Goal: Check status: Check status

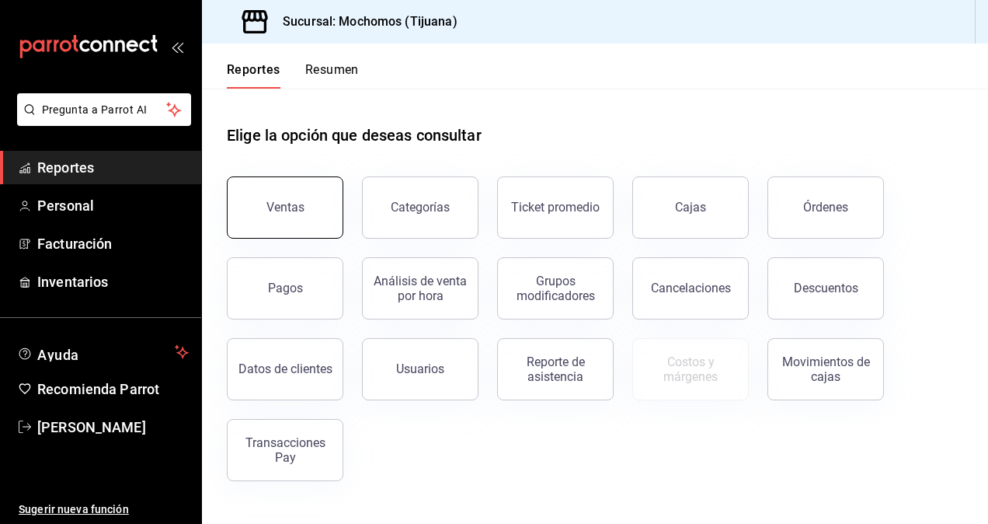
click at [311, 197] on button "Ventas" at bounding box center [285, 207] width 117 height 62
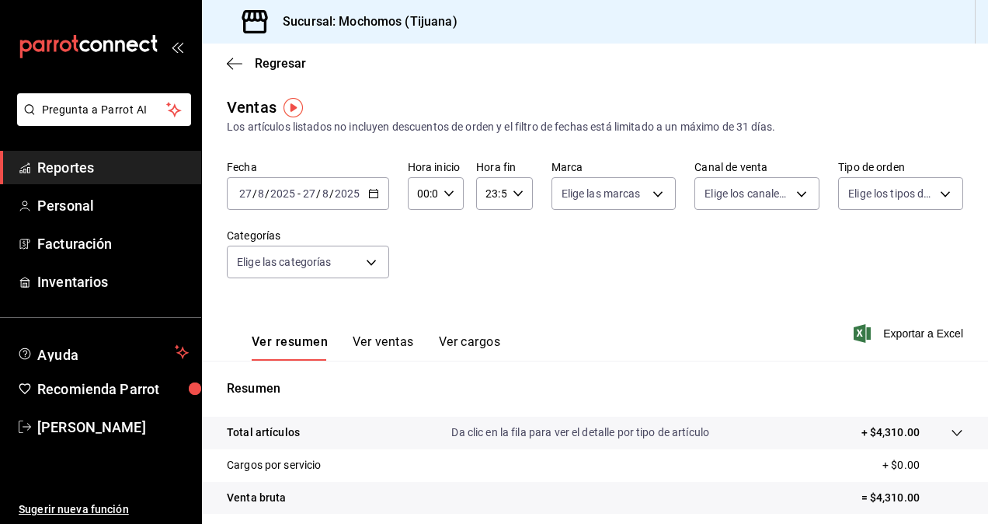
click at [377, 193] on icon "button" at bounding box center [373, 193] width 11 height 11
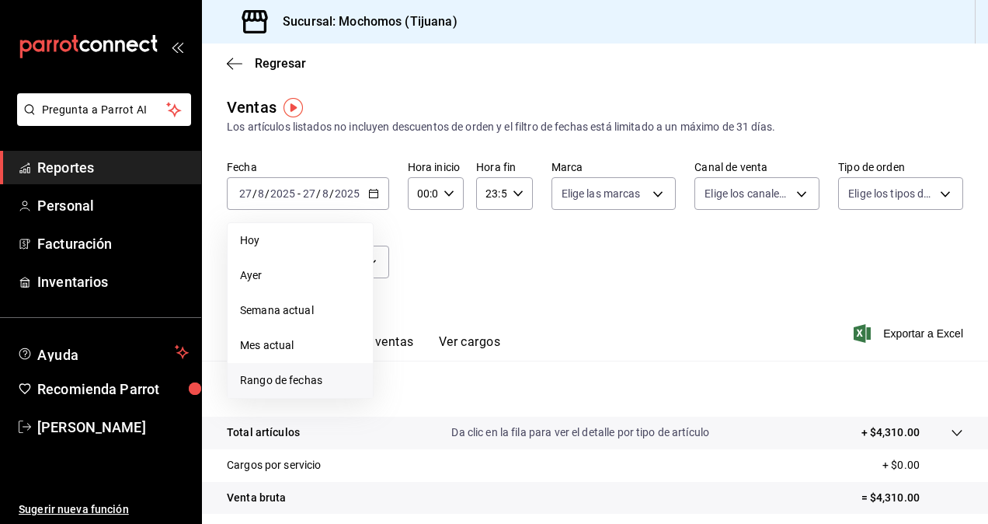
click at [278, 384] on span "Rango de fechas" at bounding box center [300, 380] width 120 height 16
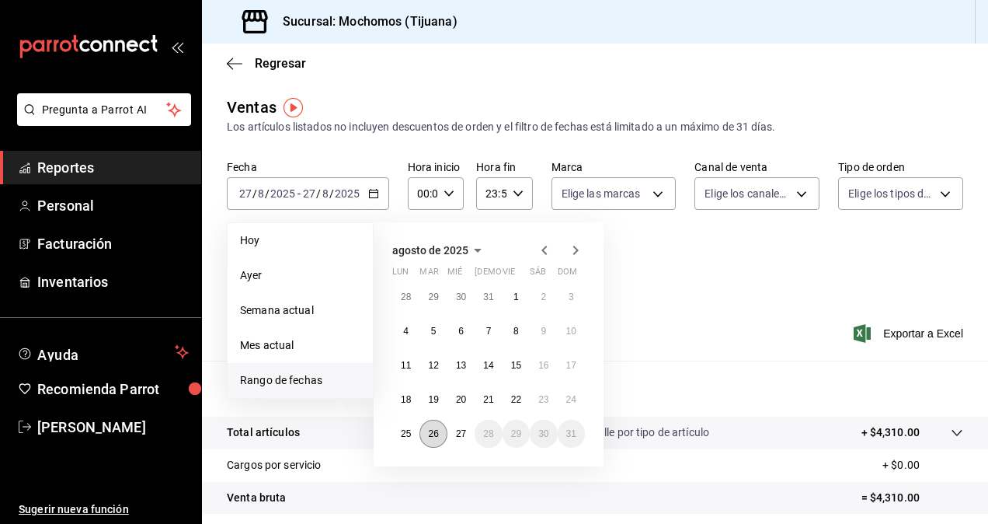
click at [438, 436] on abbr "26" at bounding box center [433, 433] width 10 height 11
click at [472, 435] on button "27" at bounding box center [461, 434] width 27 height 28
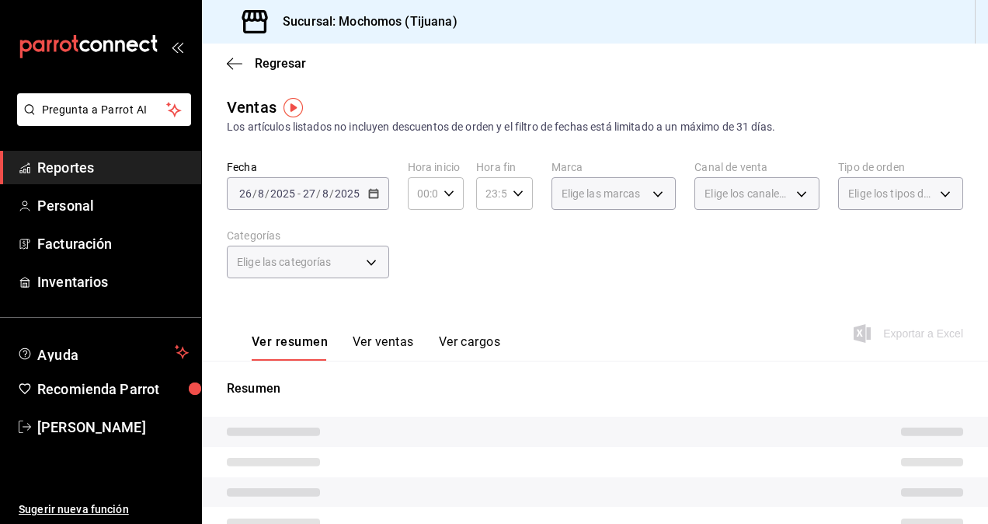
click at [706, 253] on div "Fecha [DATE] [DATE] - [DATE] [DATE] Hora inicio 00:00 Hora inicio Hora fin 23:5…" at bounding box center [595, 228] width 737 height 137
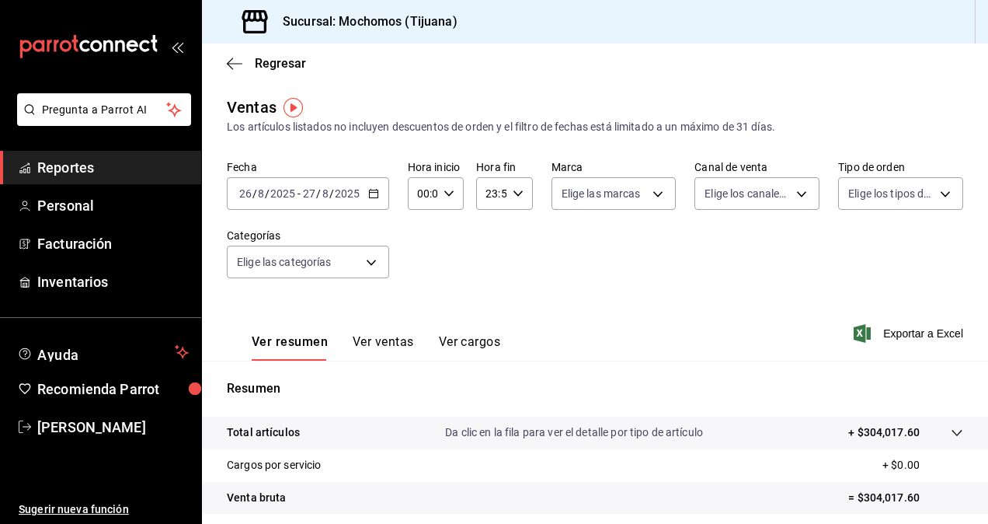
click at [440, 197] on div "00:00 Hora inicio" at bounding box center [436, 193] width 56 height 33
click at [421, 266] on span "05" at bounding box center [420, 264] width 3 height 12
type input "05:00"
click at [448, 232] on span "00" at bounding box center [448, 233] width 3 height 12
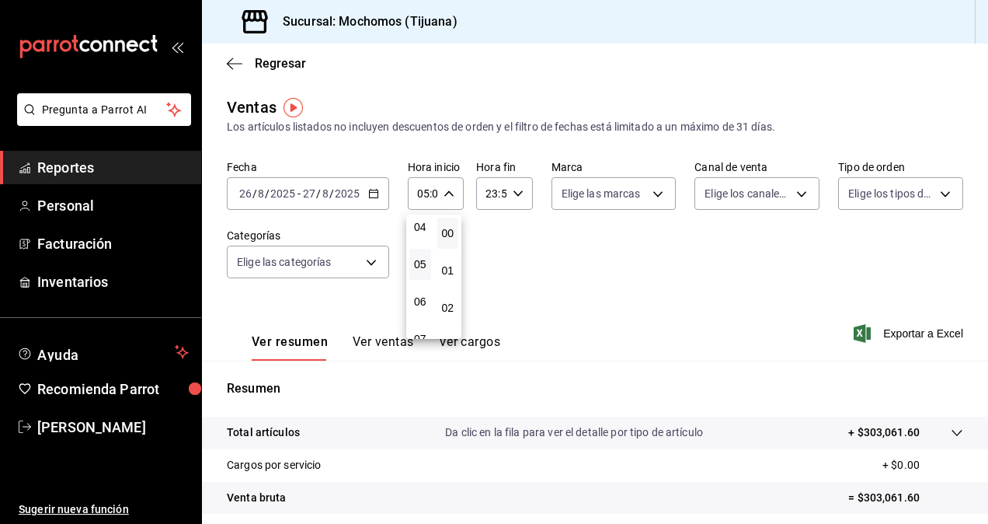
click at [517, 190] on div at bounding box center [494, 262] width 988 height 524
click at [516, 193] on \(Stroke\) "button" at bounding box center [517, 192] width 9 height 5
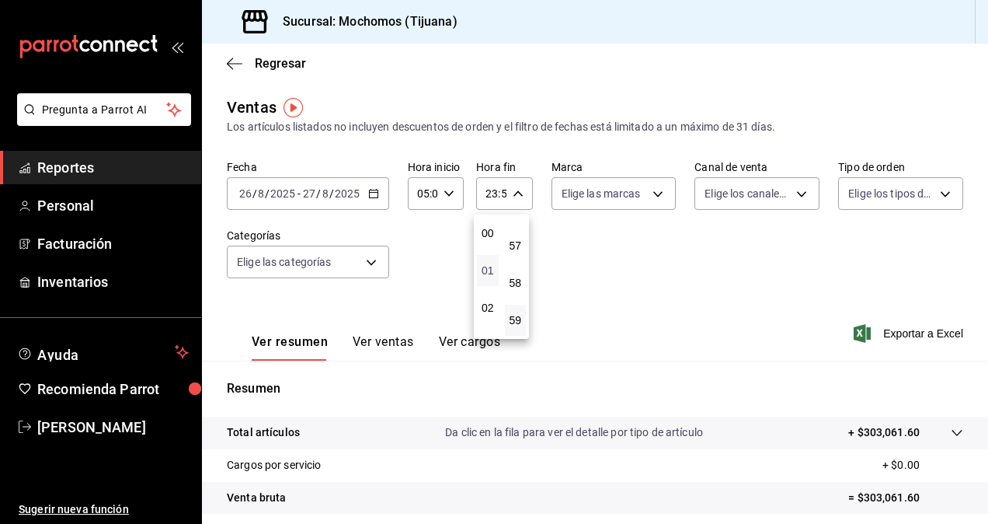
scroll to position [155, 0]
click at [486, 270] on span "05" at bounding box center [487, 264] width 3 height 12
click at [517, 222] on span "00" at bounding box center [515, 217] width 3 height 12
type input "05:00"
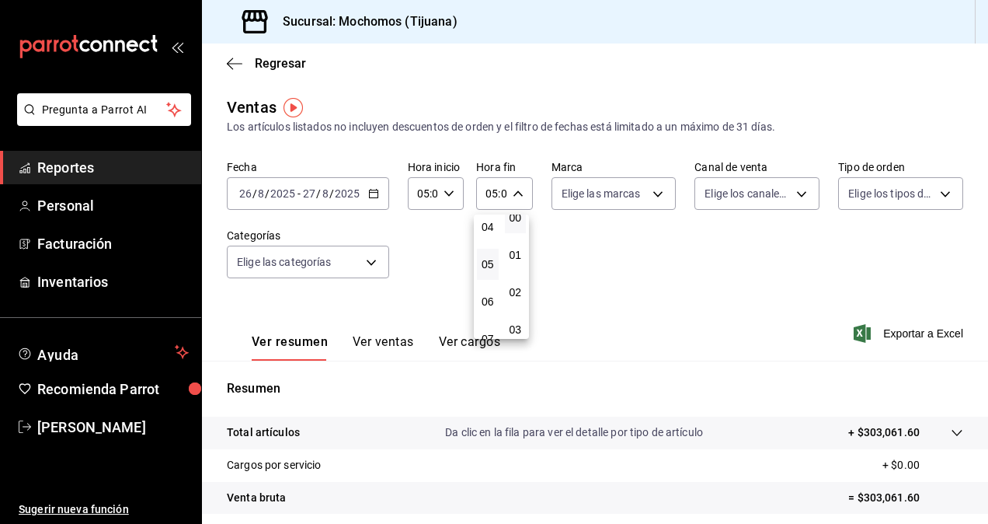
click at [598, 278] on div at bounding box center [494, 262] width 988 height 524
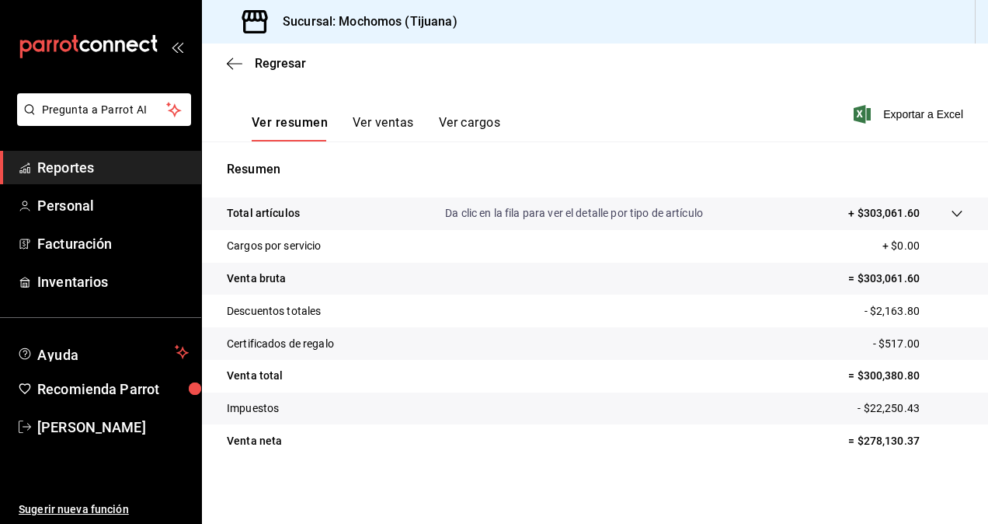
scroll to position [221, 0]
